Goal: Information Seeking & Learning: Learn about a topic

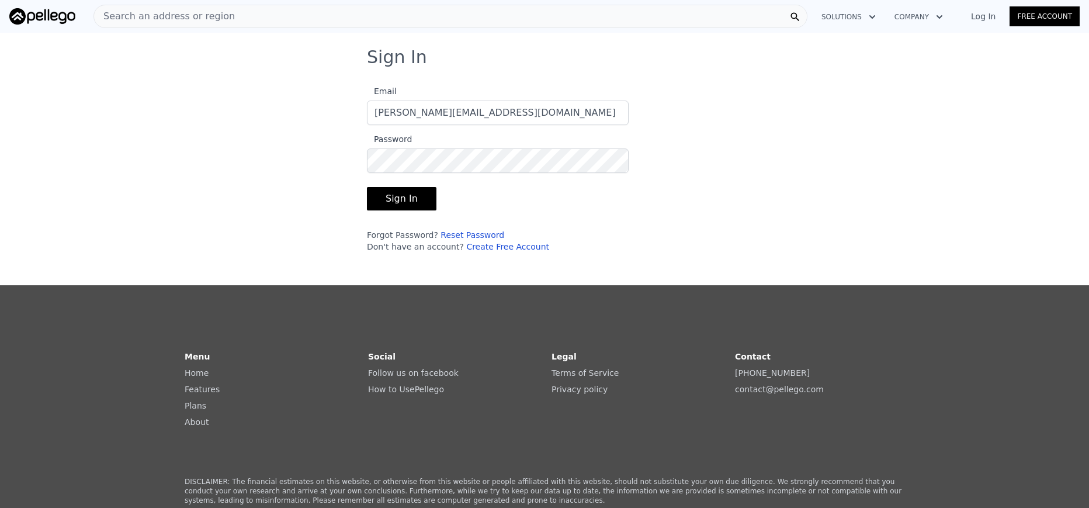
type input "[PERSON_NAME][EMAIL_ADDRESS][DOMAIN_NAME]"
click at [388, 199] on button "Sign In" at bounding box center [402, 198] width 70 height 23
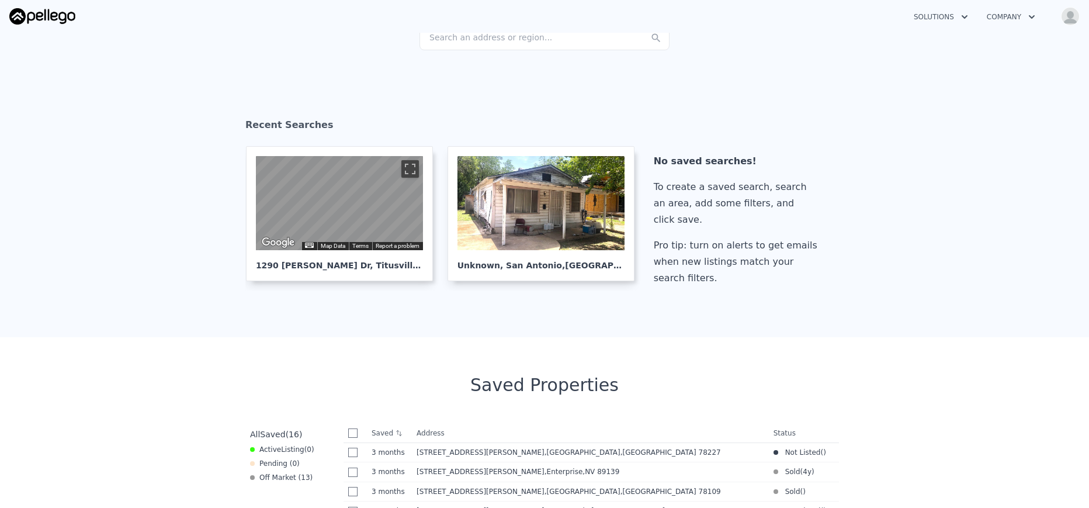
scroll to position [88, 0]
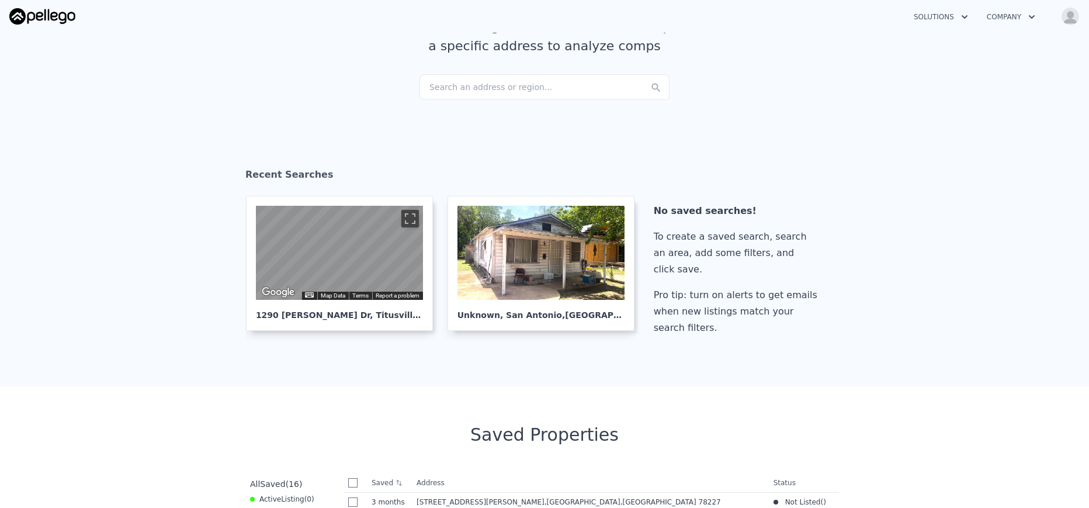
click at [439, 85] on div "Search an address or region..." at bounding box center [544, 87] width 250 height 26
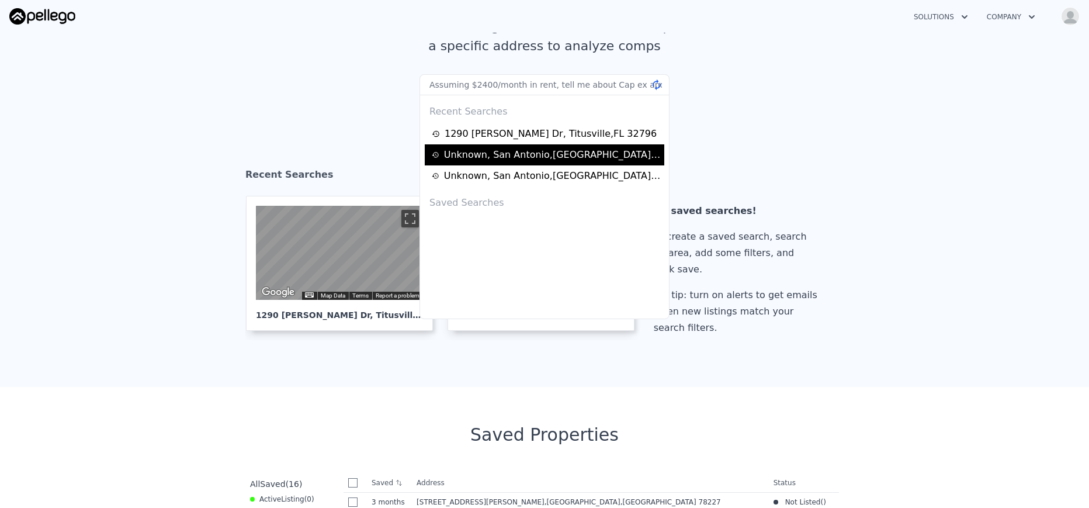
scroll to position [0, 447]
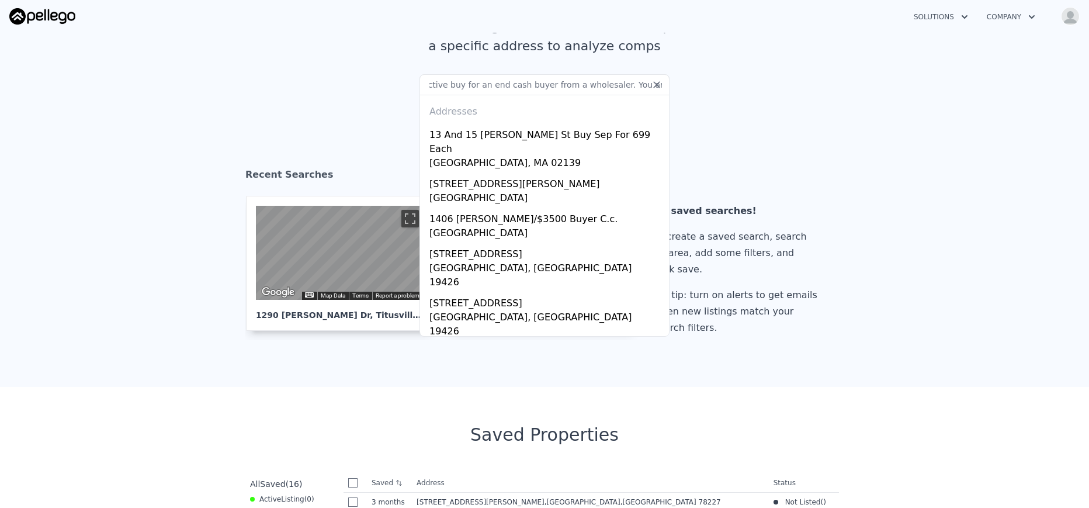
type input "Assuming $2400/month in rent, tell me about Cap ex and CoC. Basically, at what …"
click at [465, 87] on input "Assuming $2400/month in rent, tell me about Cap ex and CoC. Basically, at what …" at bounding box center [544, 84] width 250 height 21
click at [657, 85] on icon at bounding box center [656, 84] width 7 height 7
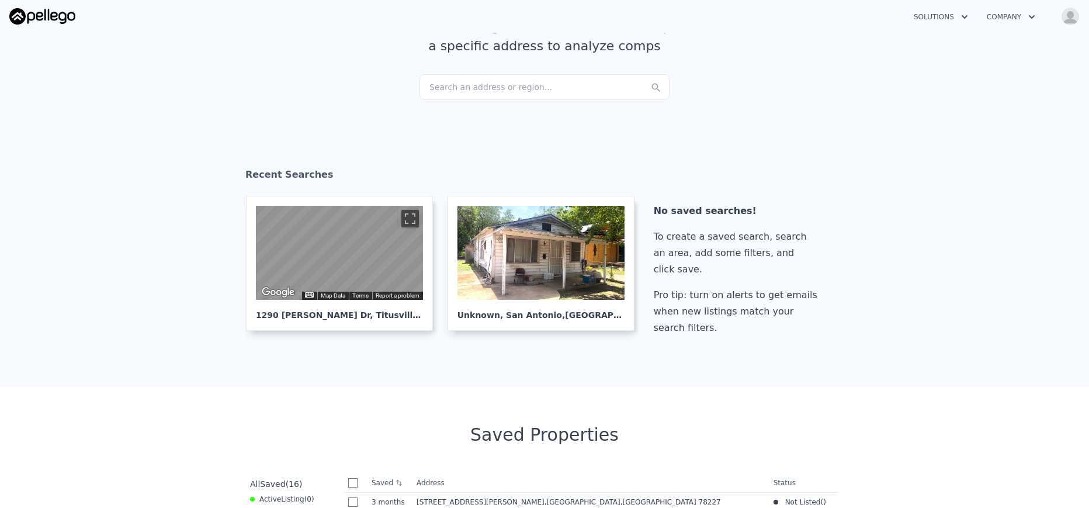
click at [475, 86] on div "Search an address or region..." at bounding box center [544, 87] width 250 height 26
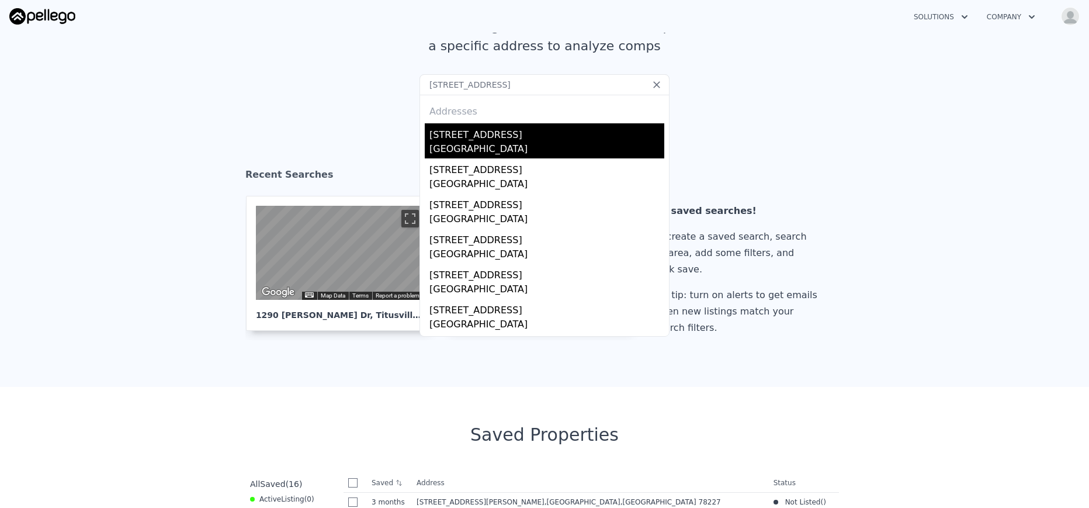
type input "[STREET_ADDRESS]"
click at [474, 136] on div "[STREET_ADDRESS]" at bounding box center [546, 132] width 235 height 19
